Goal: Task Accomplishment & Management: Use online tool/utility

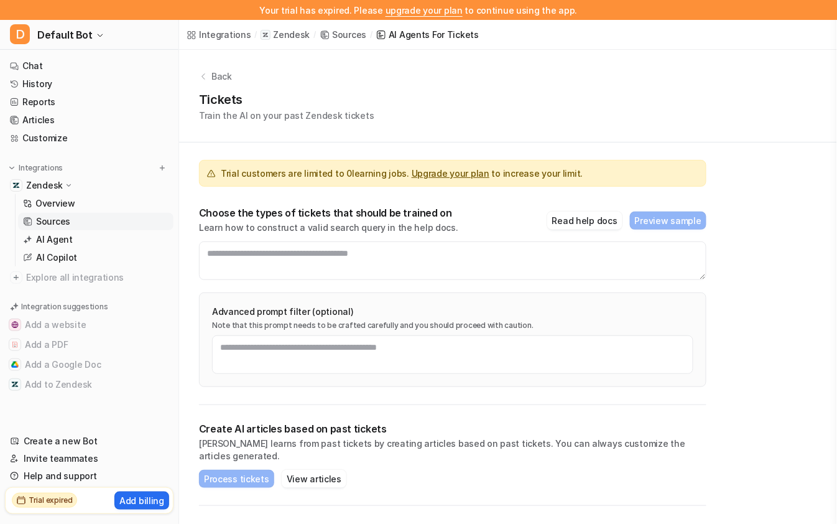
click at [212, 81] on p "Back" at bounding box center [222, 76] width 21 height 13
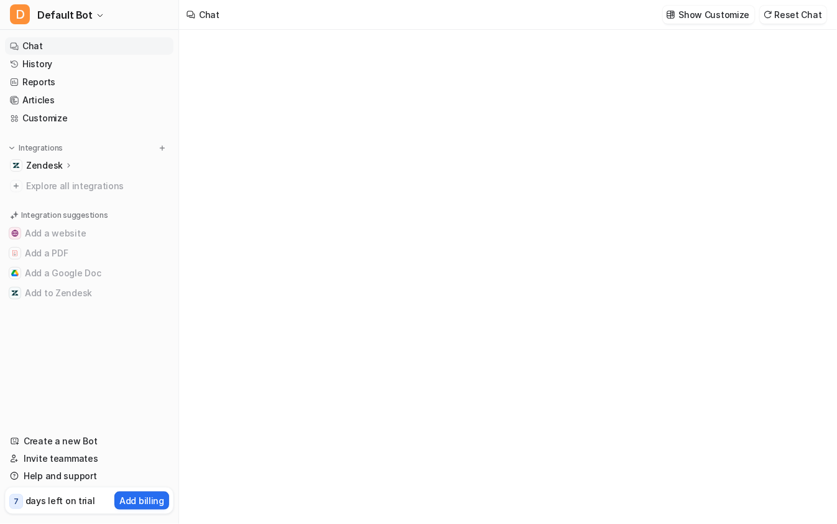
type textarea "**********"
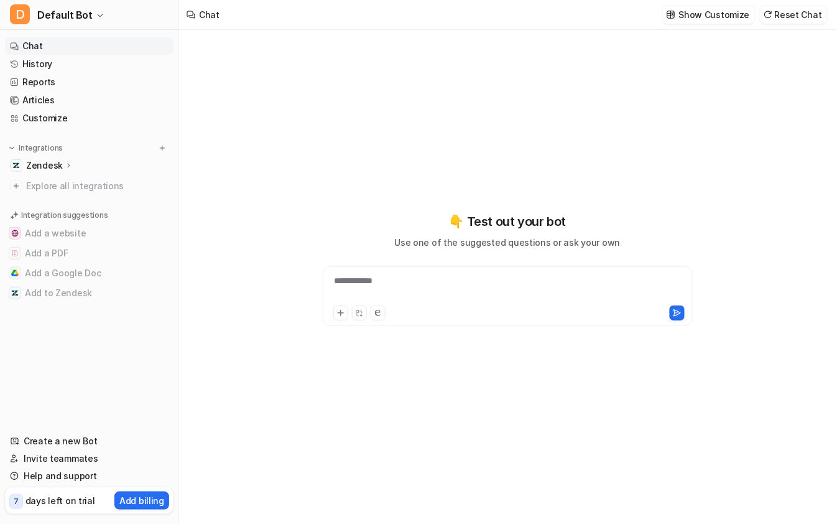
click at [67, 167] on icon at bounding box center [68, 165] width 2 height 4
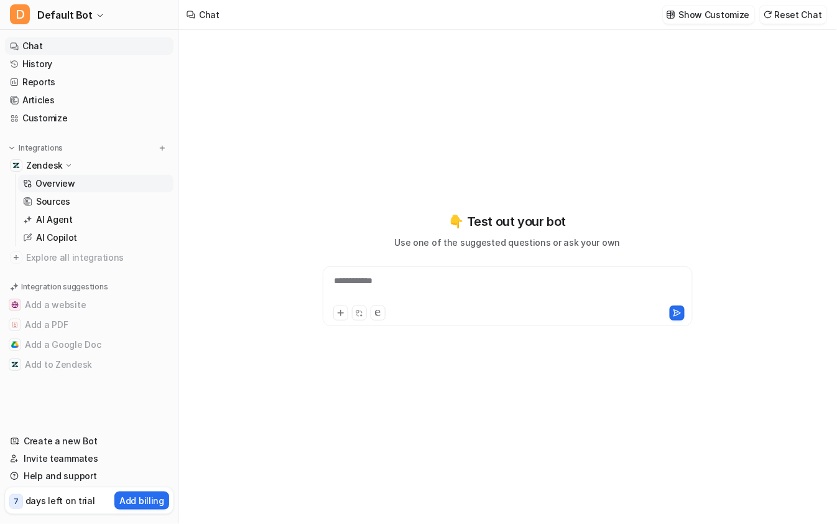
click at [72, 180] on p "Overview" at bounding box center [55, 183] width 40 height 12
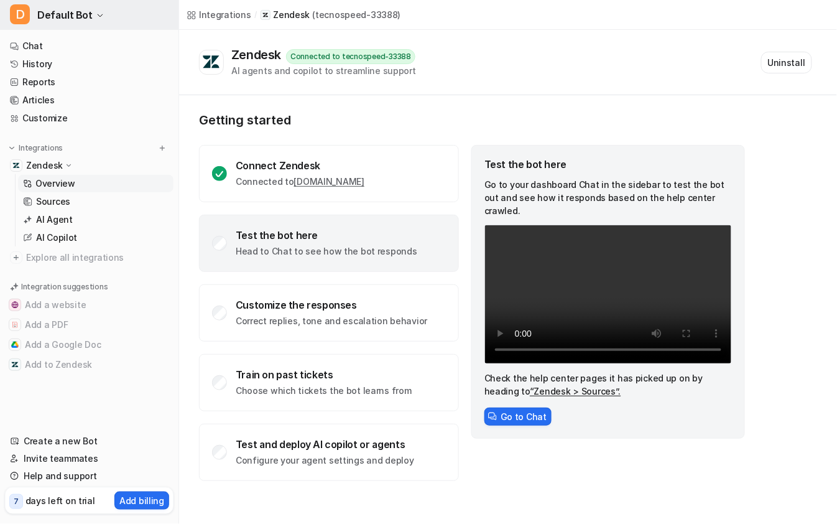
click at [65, 12] on span "Default Bot" at bounding box center [64, 14] width 55 height 17
click at [77, 200] on link "Sources" at bounding box center [96, 201] width 156 height 17
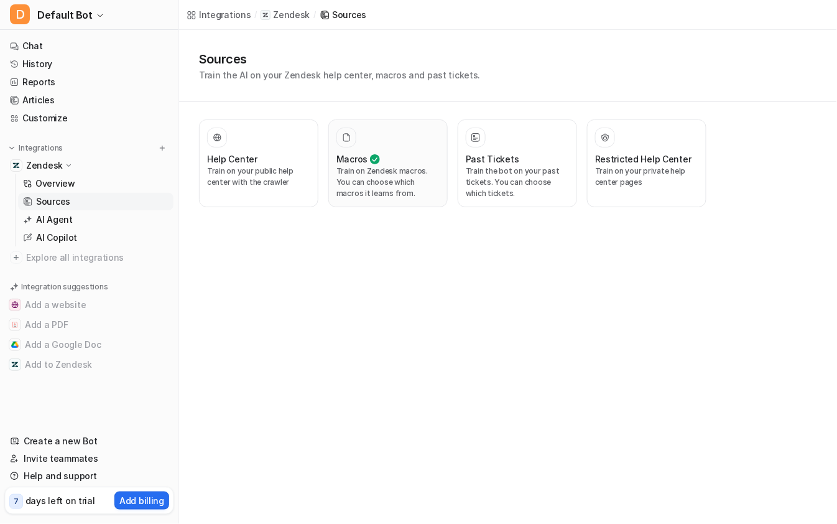
click at [429, 179] on p "Train on Zendesk macros. You can choose which macros it learns from." at bounding box center [388, 182] width 103 height 34
click at [347, 140] on icon at bounding box center [346, 137] width 9 height 9
click at [356, 137] on div at bounding box center [347, 138] width 20 height 20
click at [384, 182] on p "Train on Zendesk macros. You can choose which macros it learns from." at bounding box center [388, 182] width 103 height 34
click at [485, 174] on p "Train the bot on your past tickets. You can choose which tickets." at bounding box center [517, 182] width 103 height 34
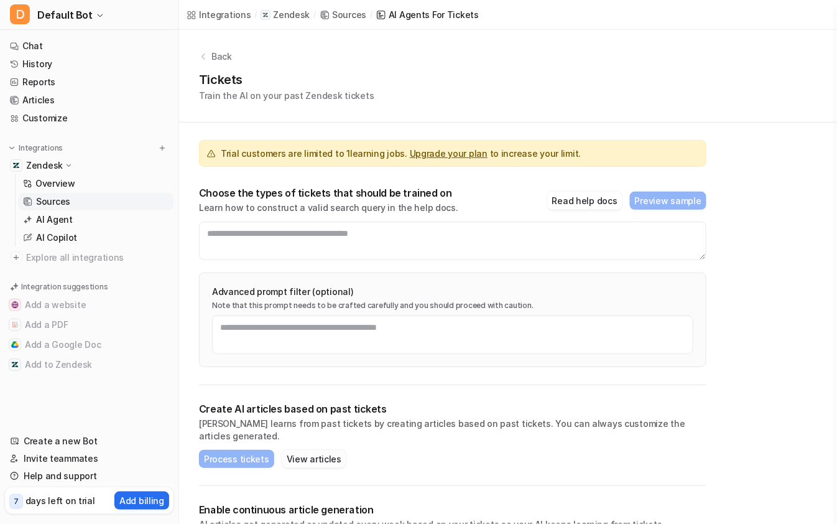
click at [324, 450] on button "View articles" at bounding box center [314, 459] width 65 height 18
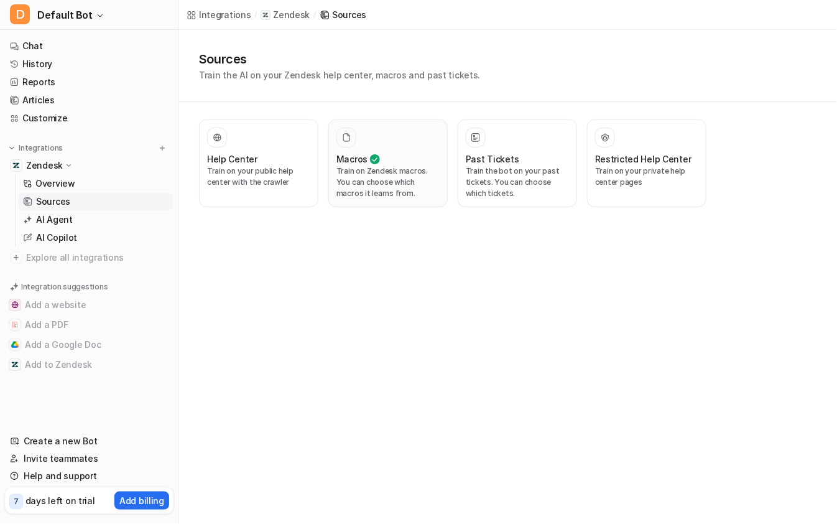
click at [358, 152] on h3 "Macros" at bounding box center [352, 158] width 31 height 13
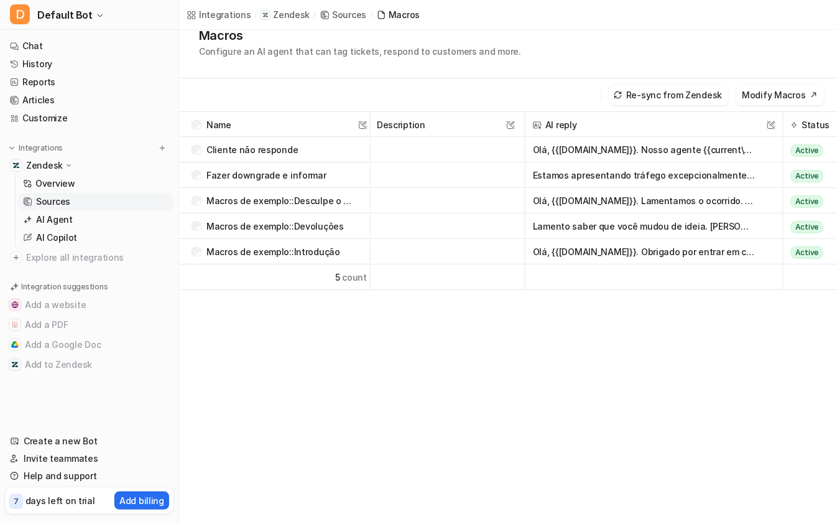
scroll to position [52, 0]
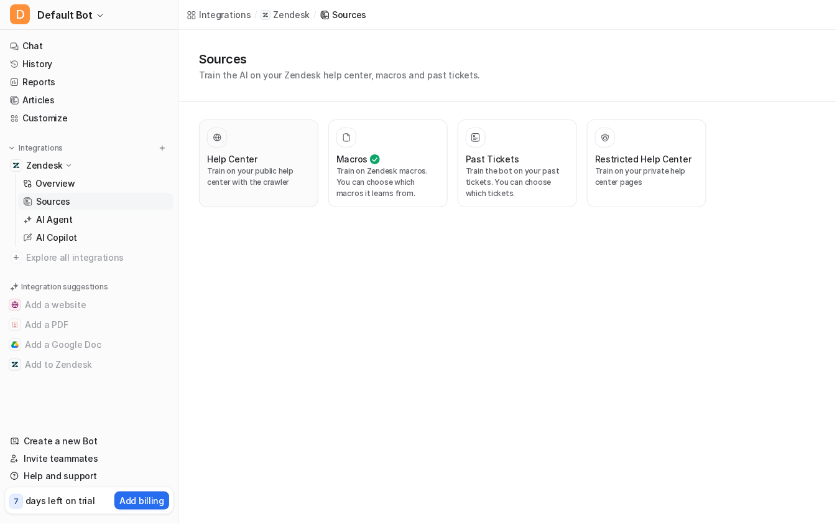
click at [264, 143] on div at bounding box center [258, 138] width 103 height 20
click at [263, 169] on p "Train on your public help center with the crawler" at bounding box center [258, 176] width 103 height 22
click at [229, 143] on div at bounding box center [258, 138] width 103 height 20
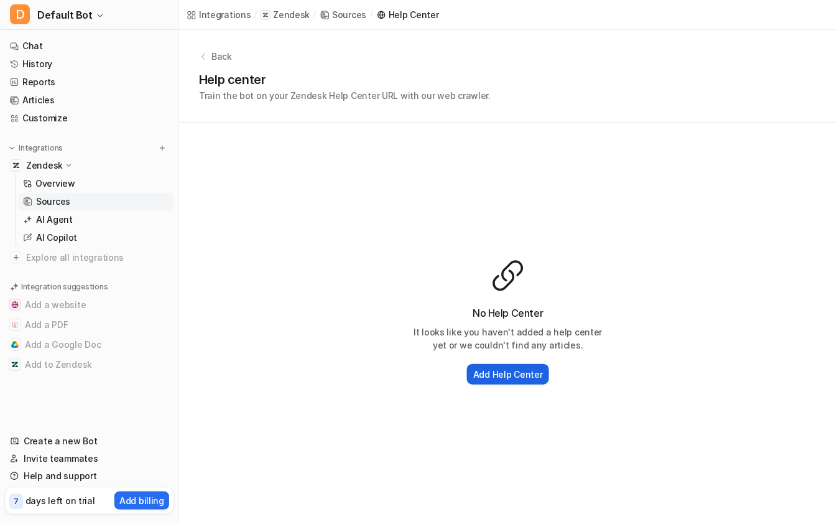
click at [509, 382] on button "Add Help Center" at bounding box center [508, 374] width 82 height 21
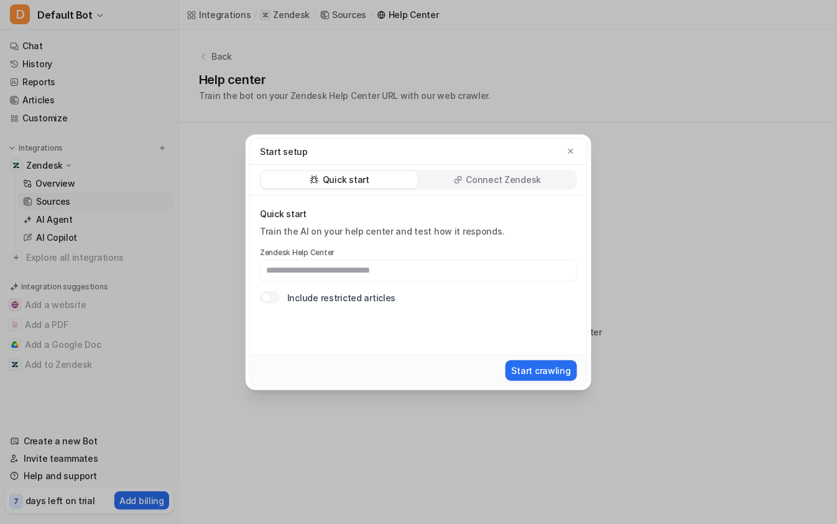
click at [269, 294] on div at bounding box center [266, 297] width 10 height 10
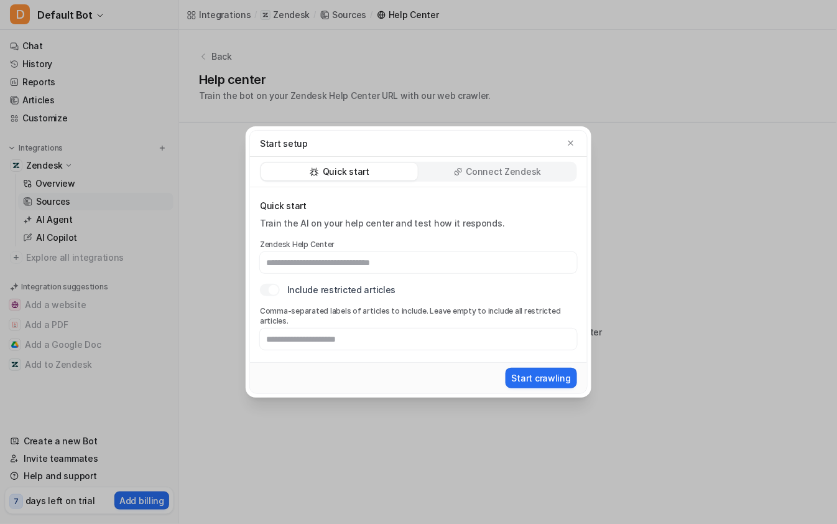
click at [274, 295] on div at bounding box center [274, 290] width 10 height 10
